Goal: Information Seeking & Learning: Find specific page/section

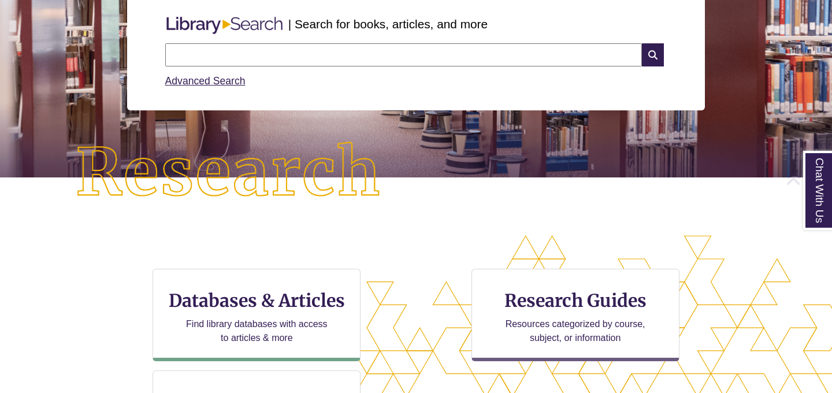
scroll to position [164, 0]
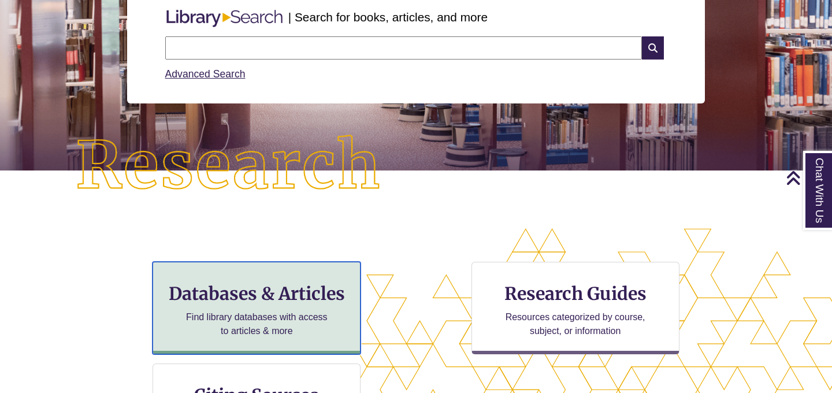
click at [255, 299] on h3 "Databases & Articles" at bounding box center [256, 293] width 188 height 22
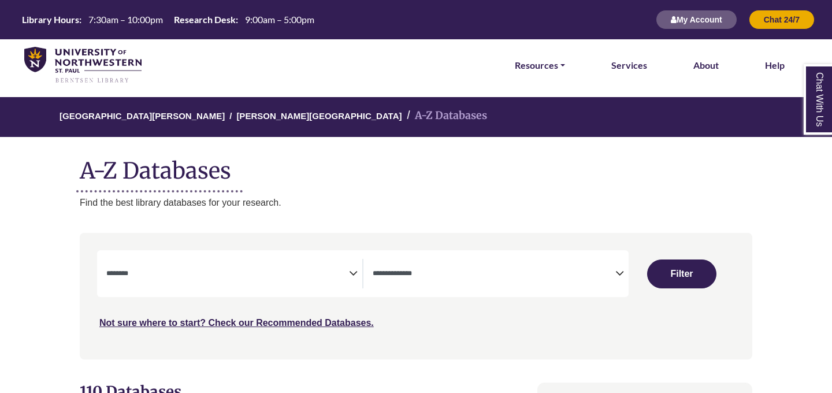
select select "Database Subject Filter"
select select "Database Types Filter"
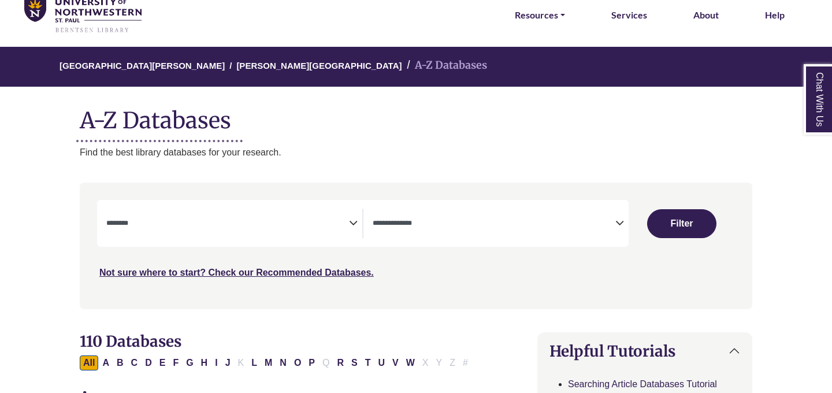
scroll to position [73, 0]
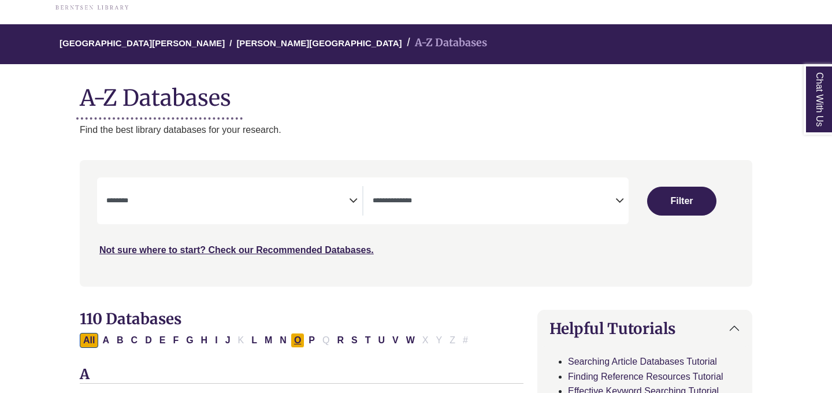
click at [296, 342] on button "O" at bounding box center [297, 340] width 14 height 15
select select "Database Subject Filter"
select select "Database Types Filter"
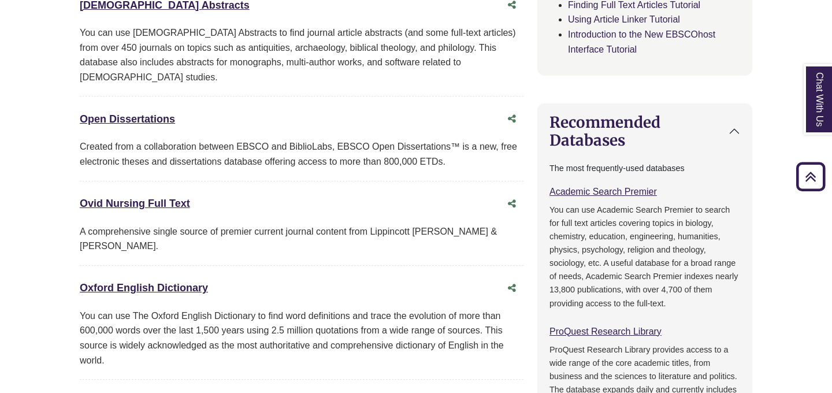
scroll to position [480, 0]
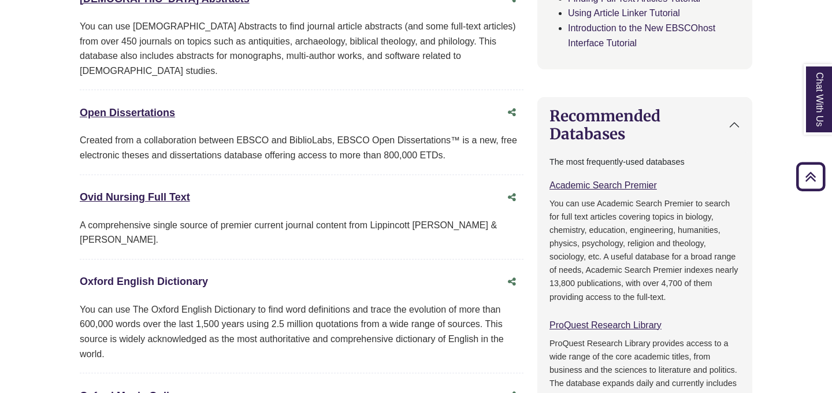
click at [195, 275] on link "Oxford English Dictionary This link opens in a new window" at bounding box center [144, 281] width 128 height 12
